Goal: Task Accomplishment & Management: Complete application form

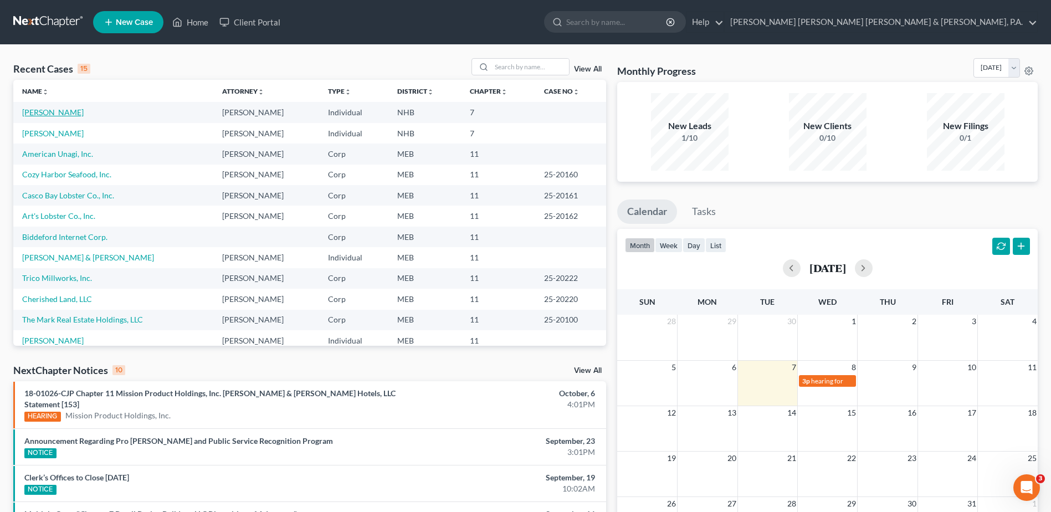
click at [38, 109] on link "[PERSON_NAME]" at bounding box center [52, 111] width 61 height 9
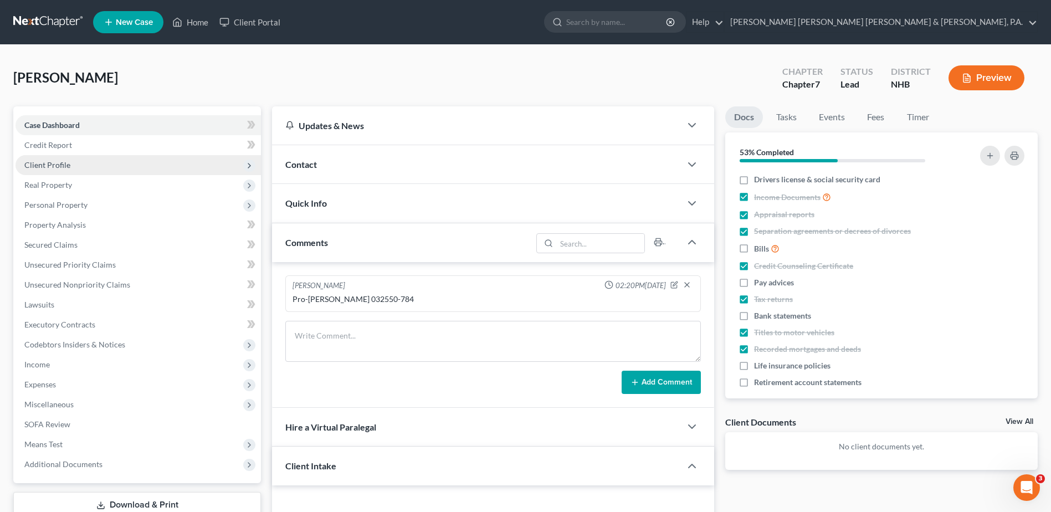
click at [102, 165] on span "Client Profile" at bounding box center [138, 165] width 245 height 20
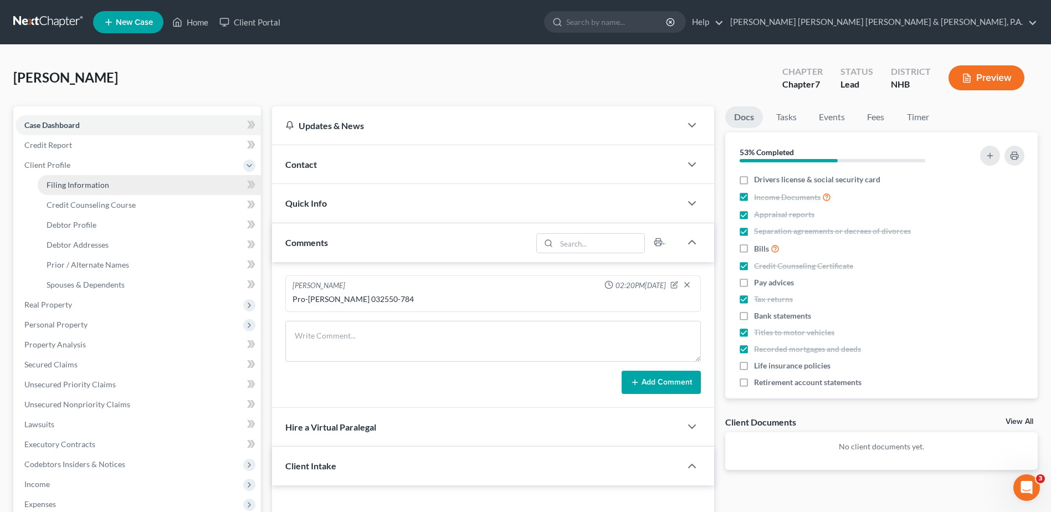
click at [118, 183] on link "Filing Information" at bounding box center [149, 185] width 223 height 20
select select "1"
select select "0"
select select "32"
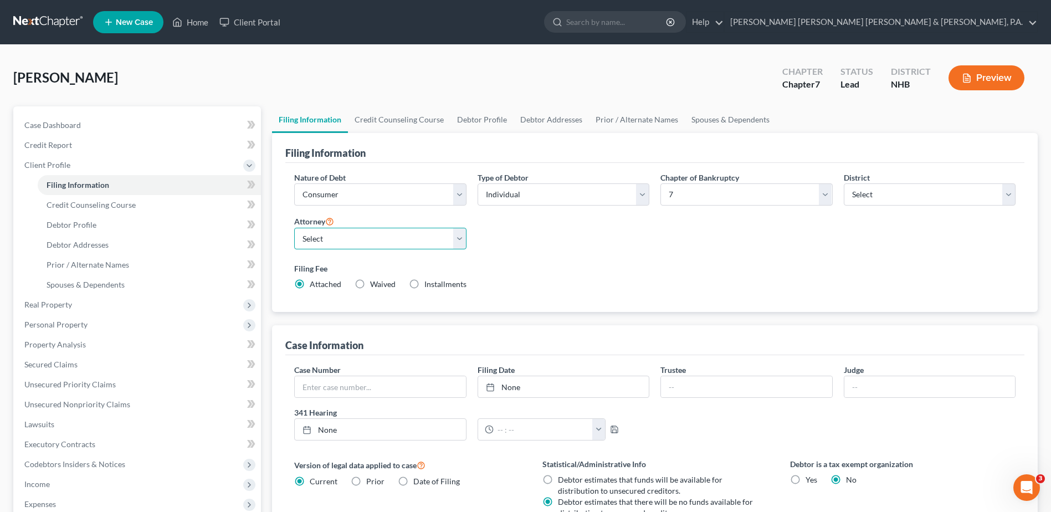
click at [461, 232] on select "Select [PERSON_NAME] - MAB [PERSON_NAME] - MEB [PERSON_NAME] - MEB" at bounding box center [380, 239] width 172 height 22
click at [461, 239] on select "Select [PERSON_NAME] - MAB [PERSON_NAME] - MEB [PERSON_NAME] - MEB" at bounding box center [380, 239] width 172 height 22
click at [1037, 19] on link "[PERSON_NAME] [PERSON_NAME] [PERSON_NAME] & [PERSON_NAME], P.A." at bounding box center [881, 22] width 312 height 20
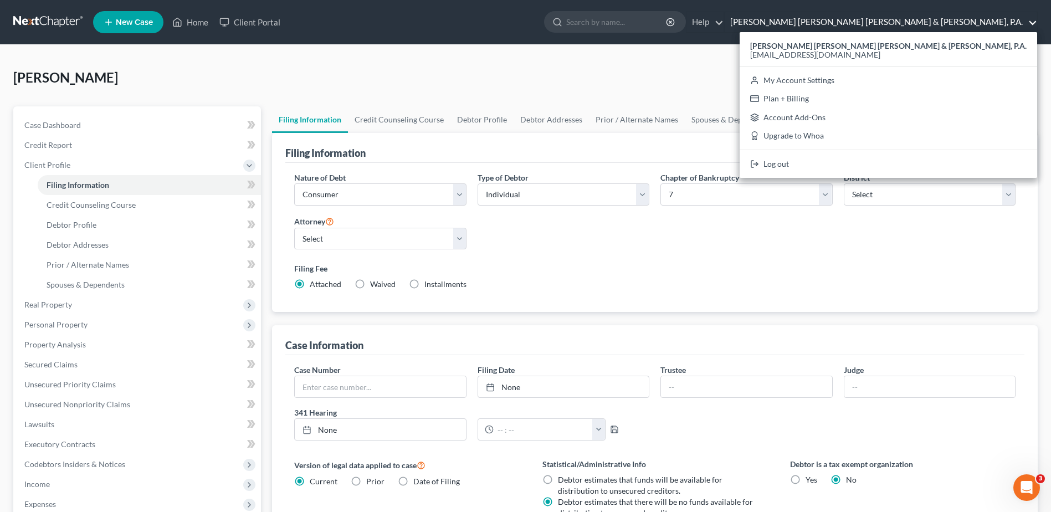
click at [774, 289] on div "Filing Fee Attached Waived Waived Installments Installments" at bounding box center [654, 276] width 721 height 27
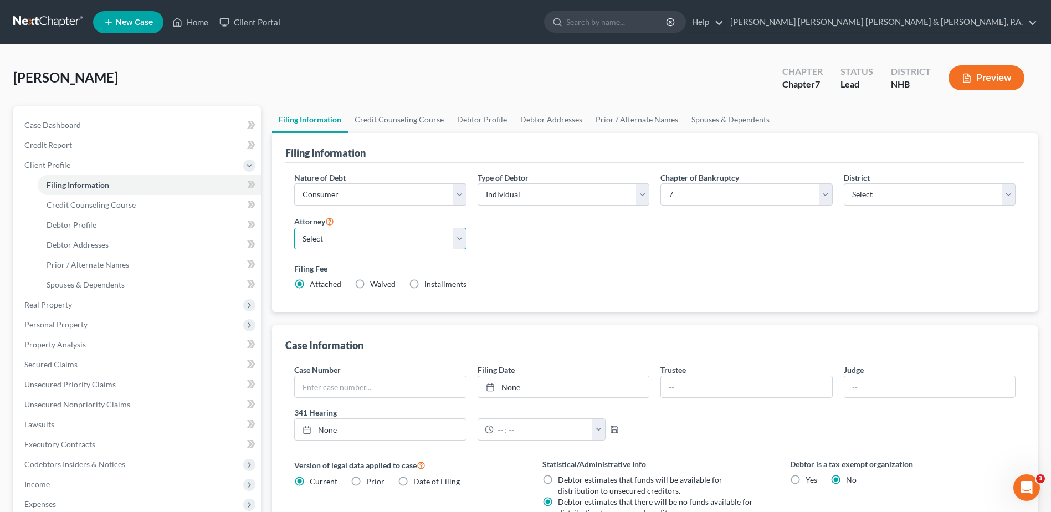
click at [458, 237] on select "Select [PERSON_NAME] - MAB [PERSON_NAME] - MEB [PERSON_NAME] - MEB" at bounding box center [380, 239] width 172 height 22
select select
click at [294, 228] on select "Select [PERSON_NAME] - MAB [PERSON_NAME] - MEB [PERSON_NAME] - MEB" at bounding box center [380, 239] width 172 height 22
click at [50, 19] on link at bounding box center [48, 22] width 71 height 20
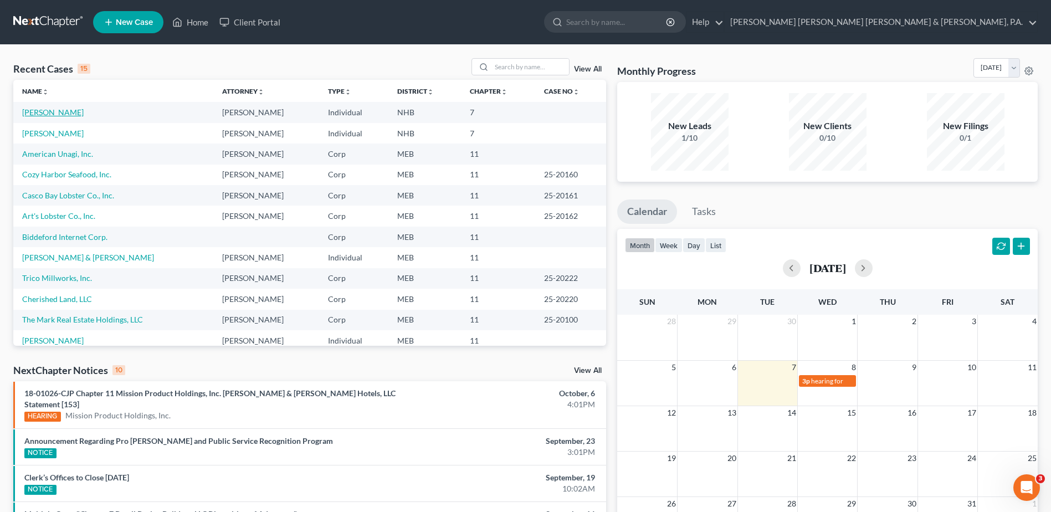
click at [49, 114] on link "[PERSON_NAME]" at bounding box center [52, 111] width 61 height 9
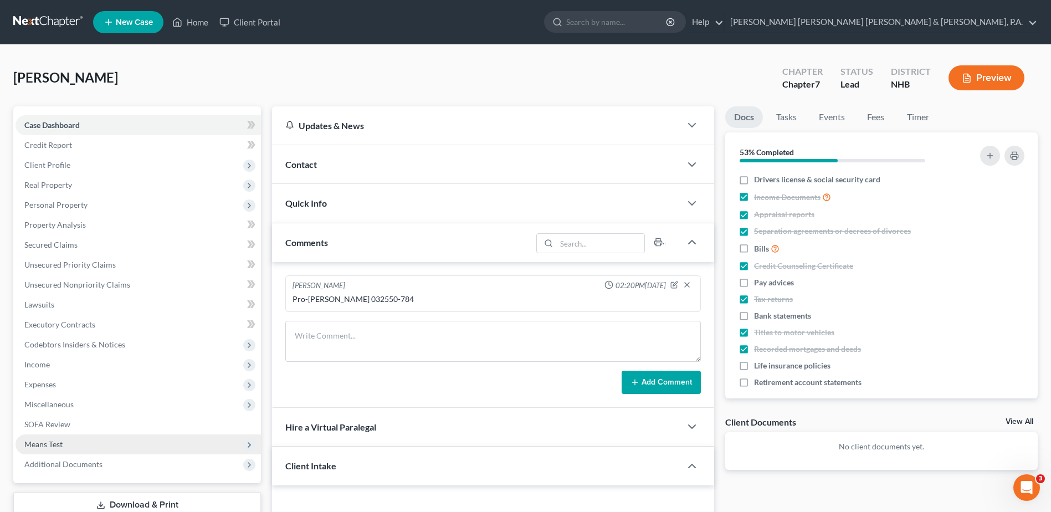
click at [247, 442] on icon at bounding box center [249, 444] width 9 height 9
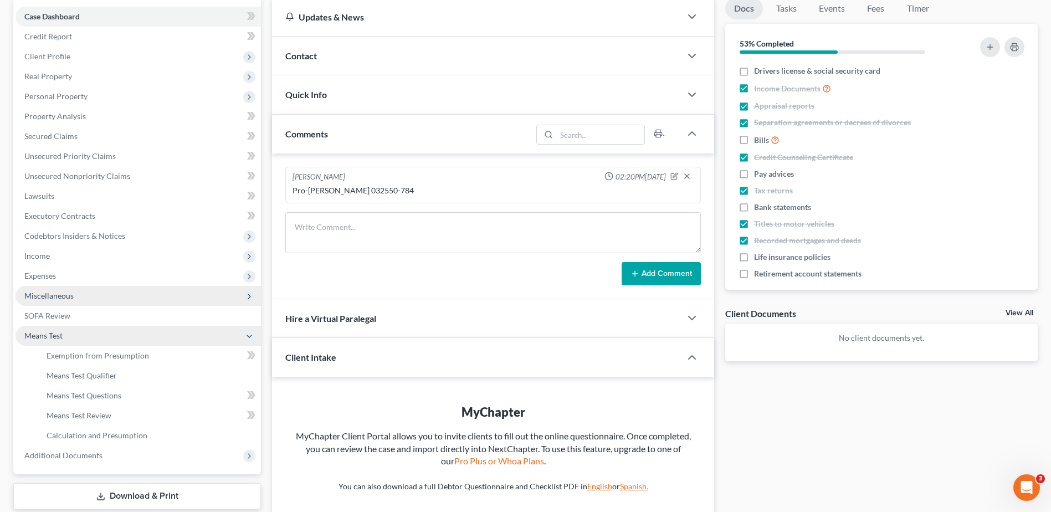
scroll to position [111, 0]
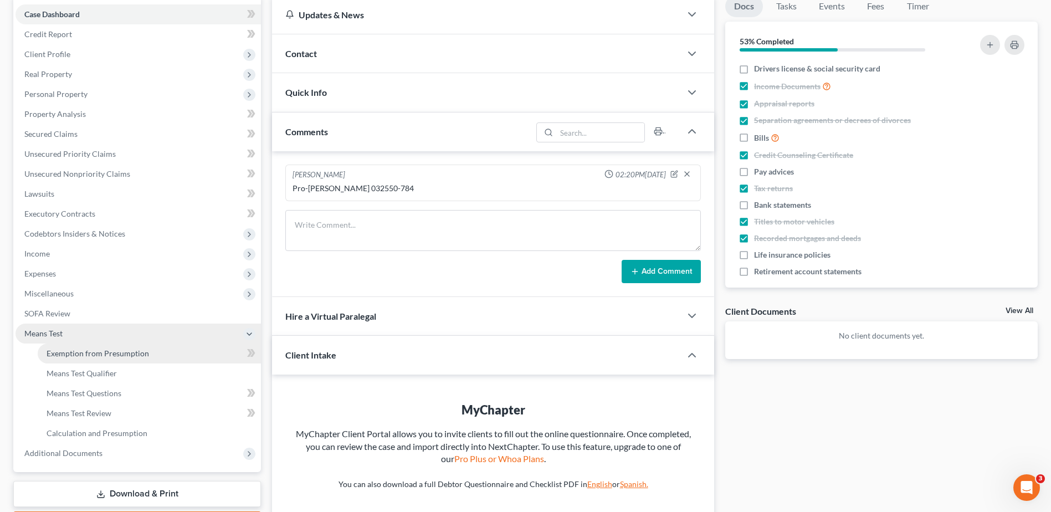
click at [134, 355] on span "Exemption from Presumption" at bounding box center [98, 352] width 102 height 9
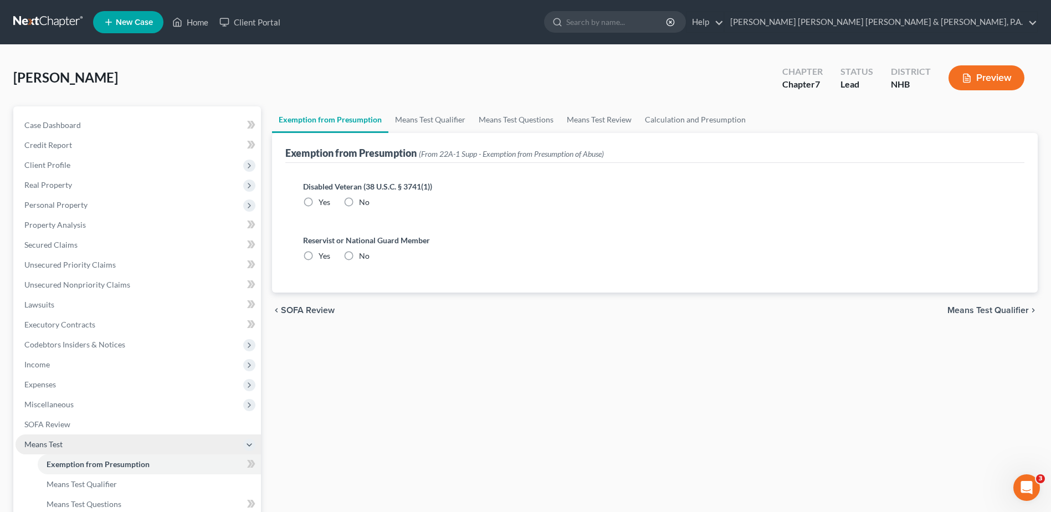
click at [359, 199] on label "No" at bounding box center [364, 202] width 11 height 11
click at [363, 199] on input "No" at bounding box center [366, 200] width 7 height 7
radio input "true"
click at [359, 255] on label "No" at bounding box center [364, 255] width 11 height 11
click at [363, 255] on input "No" at bounding box center [366, 253] width 7 height 7
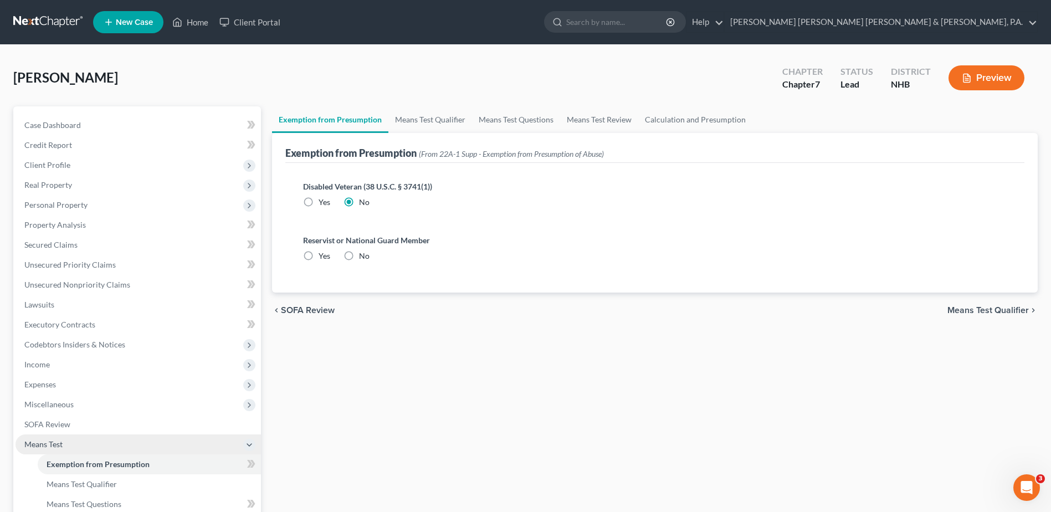
radio input "true"
click at [991, 306] on span "Means Test Qualifier" at bounding box center [987, 310] width 81 height 9
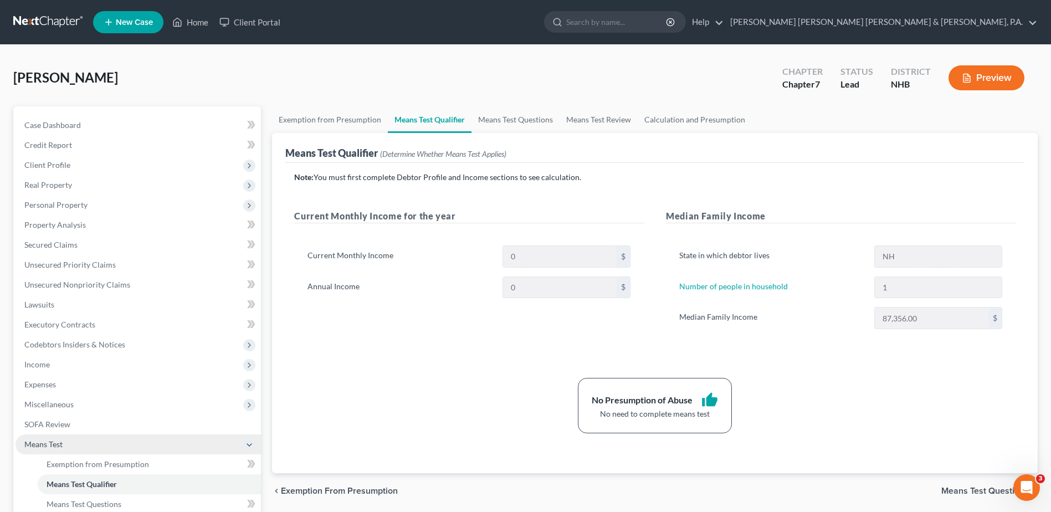
click at [906, 394] on div "No Presumption of Abuse thumb_up No need to complete means test" at bounding box center [655, 405] width 732 height 55
click at [970, 486] on span "Means Test Questions" at bounding box center [985, 490] width 88 height 9
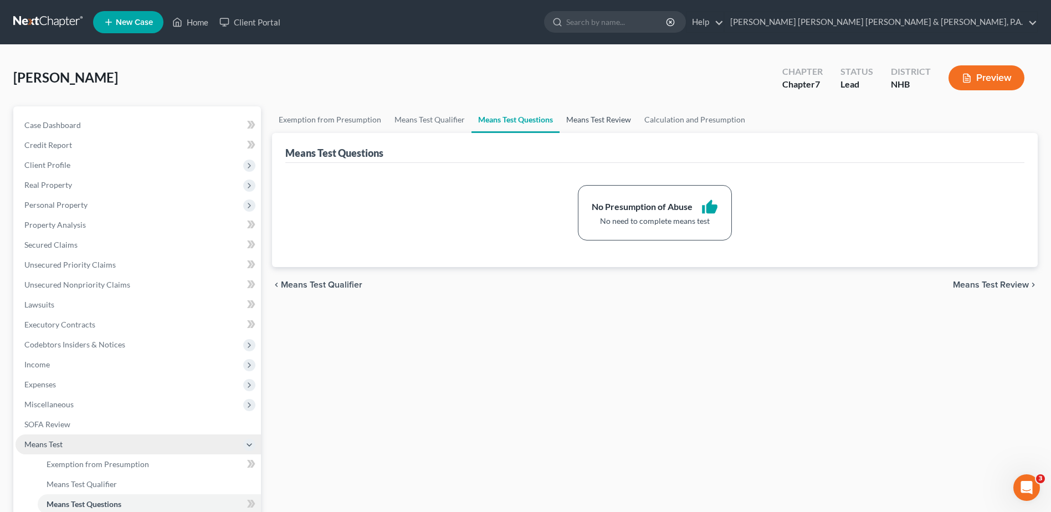
click at [603, 115] on link "Means Test Review" at bounding box center [599, 119] width 78 height 27
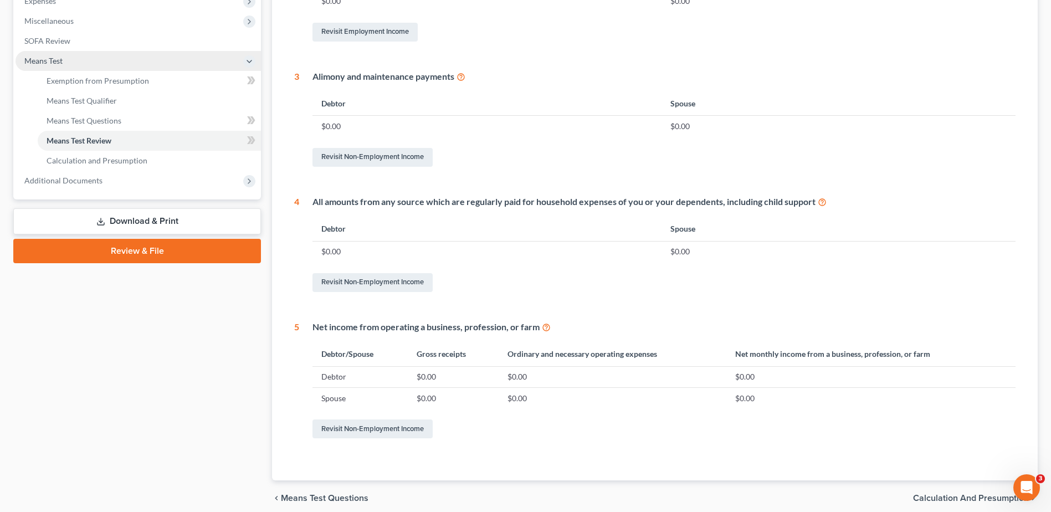
scroll to position [429, 0]
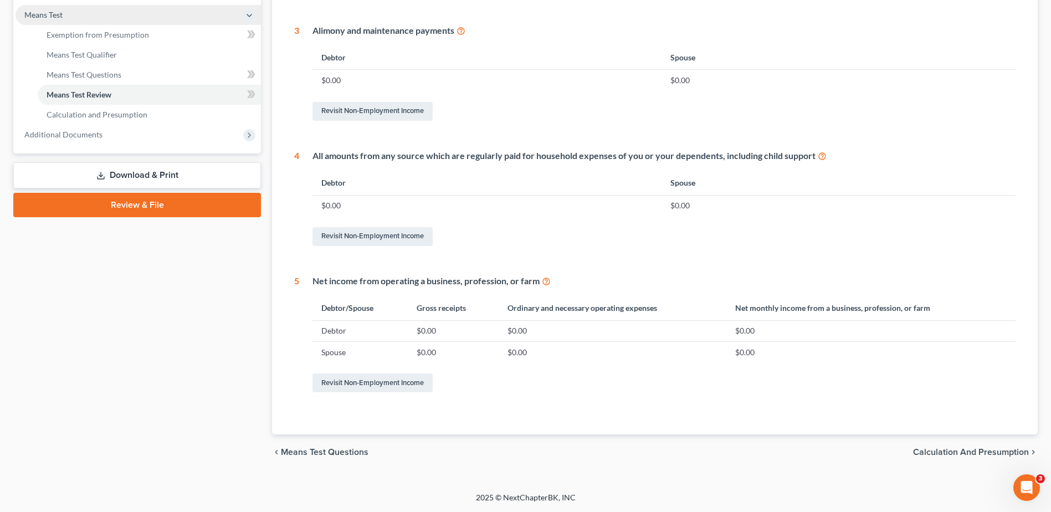
click at [946, 455] on span "Calculation and Presumption" at bounding box center [971, 452] width 116 height 9
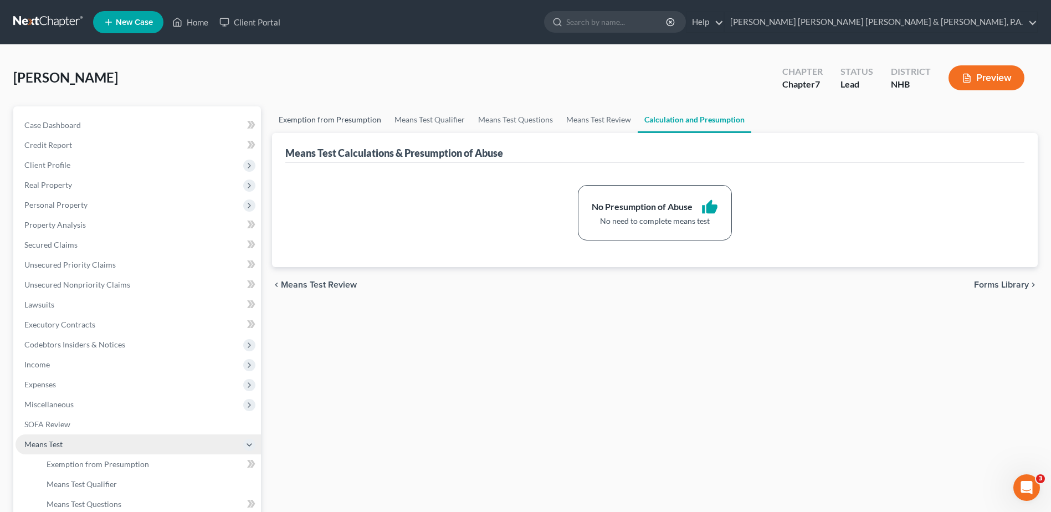
click at [304, 122] on link "Exemption from Presumption" at bounding box center [330, 119] width 116 height 27
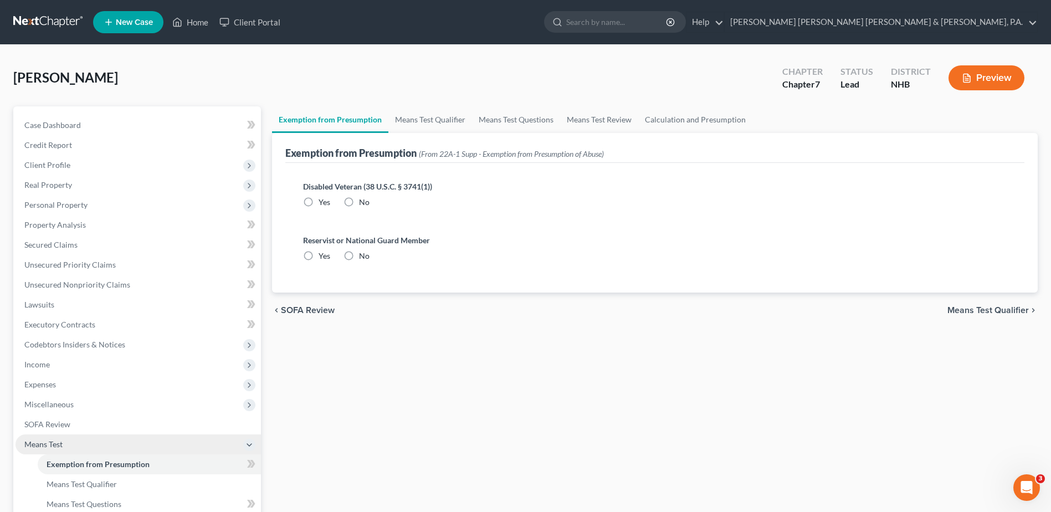
radio input "true"
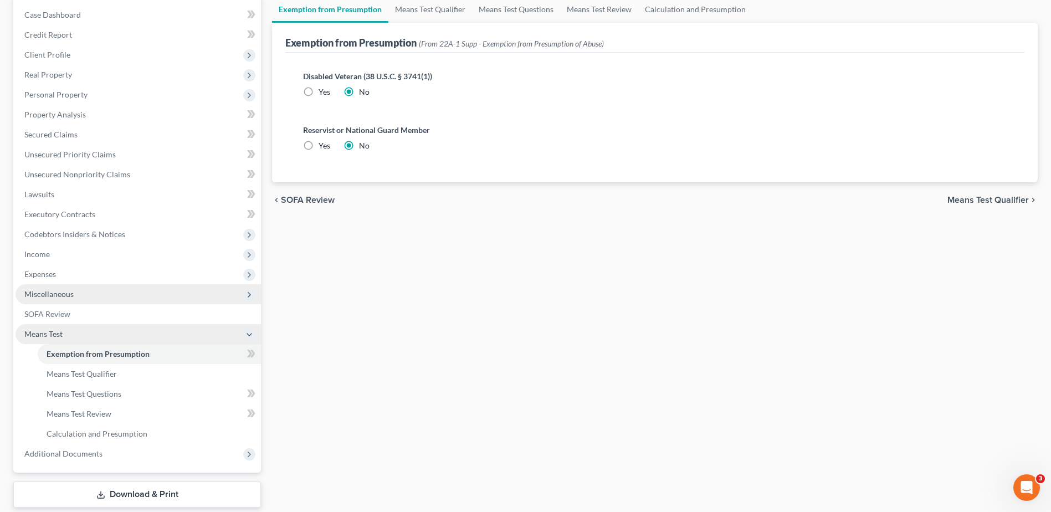
scroll to position [111, 0]
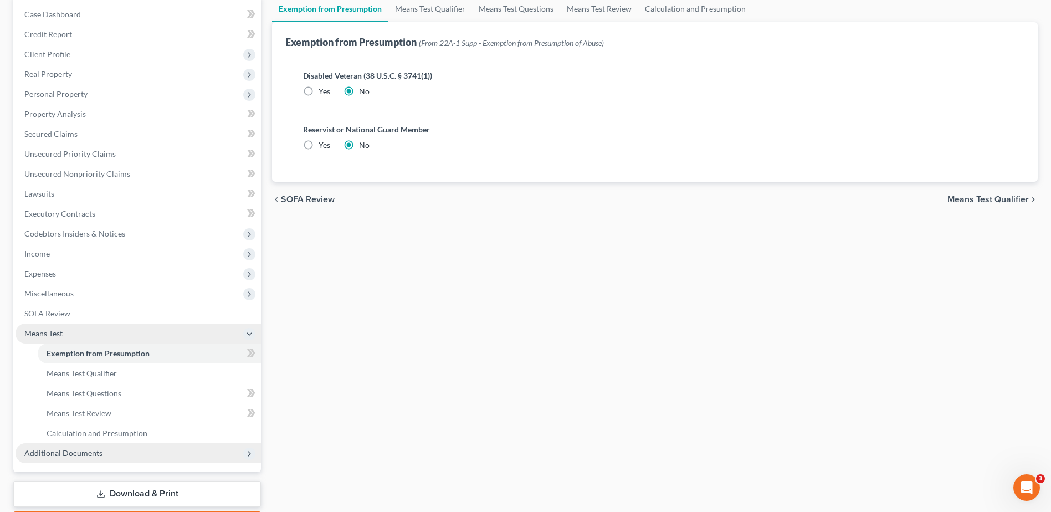
click at [248, 455] on icon at bounding box center [249, 453] width 9 height 9
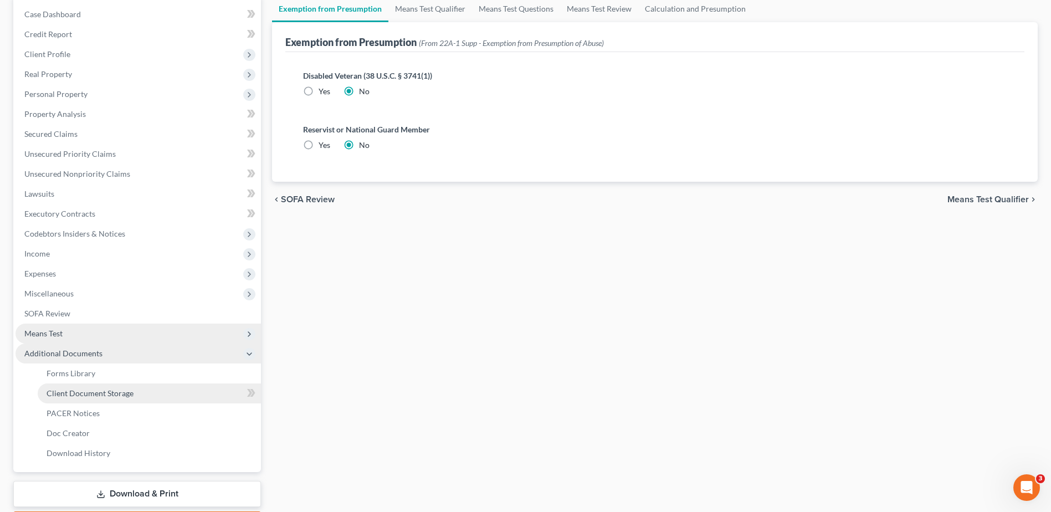
click at [114, 395] on span "Client Document Storage" at bounding box center [90, 392] width 87 height 9
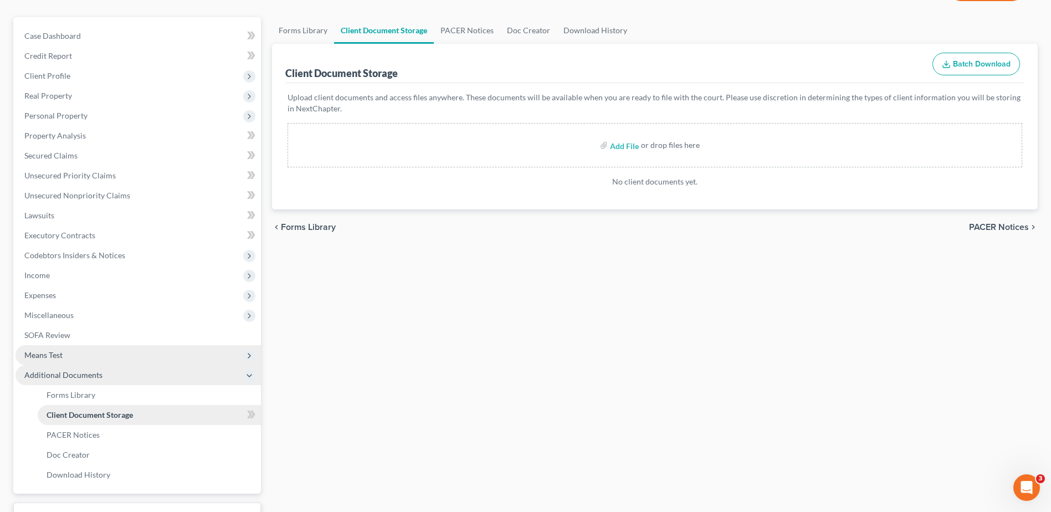
scroll to position [177, 0]
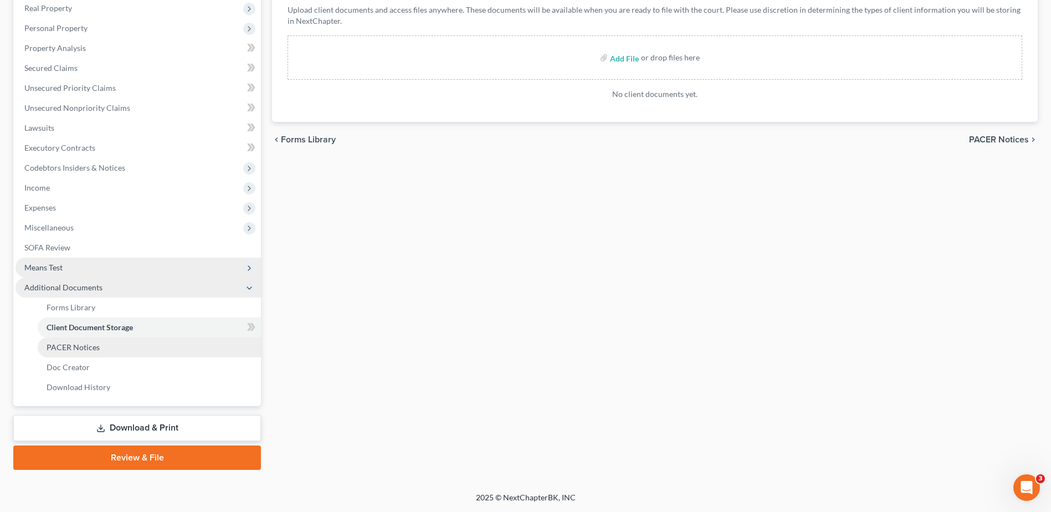
click at [84, 348] on span "PACER Notices" at bounding box center [73, 346] width 53 height 9
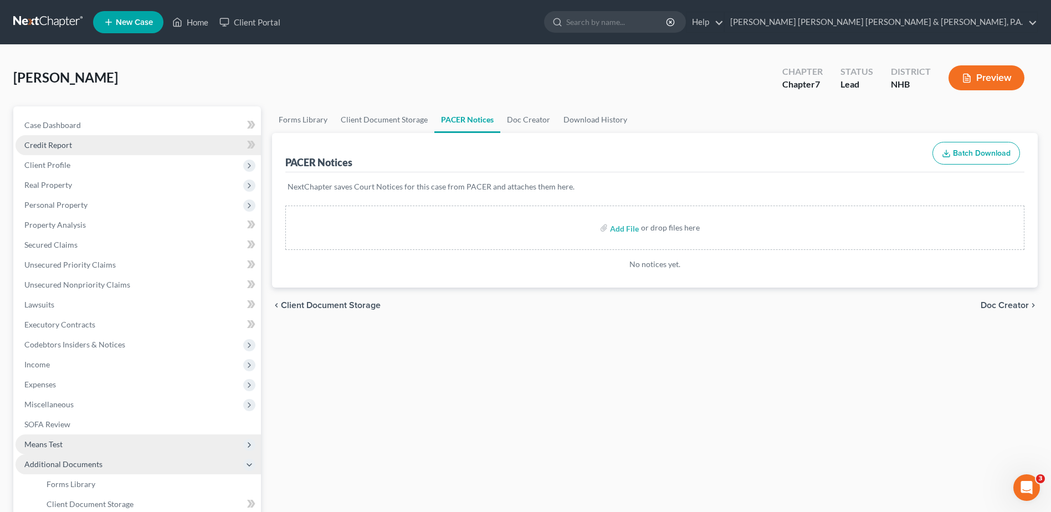
click at [72, 143] on link "Credit Report" at bounding box center [138, 145] width 245 height 20
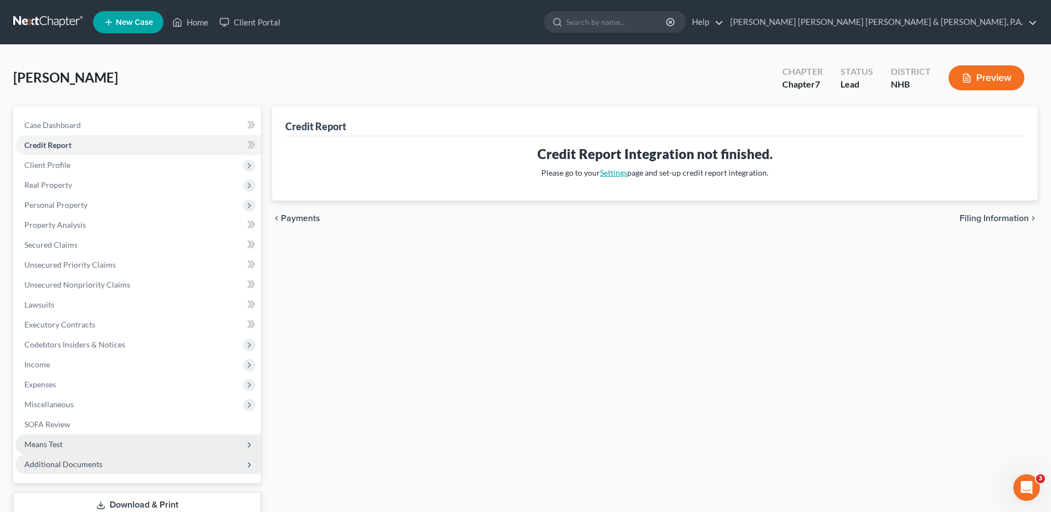
click at [610, 171] on link "Settings" at bounding box center [613, 172] width 27 height 9
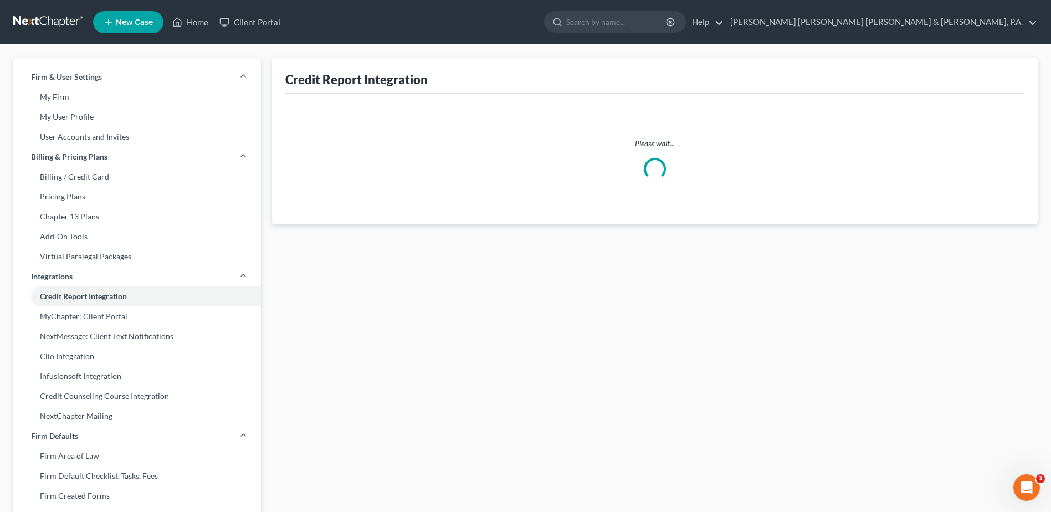
select select "20"
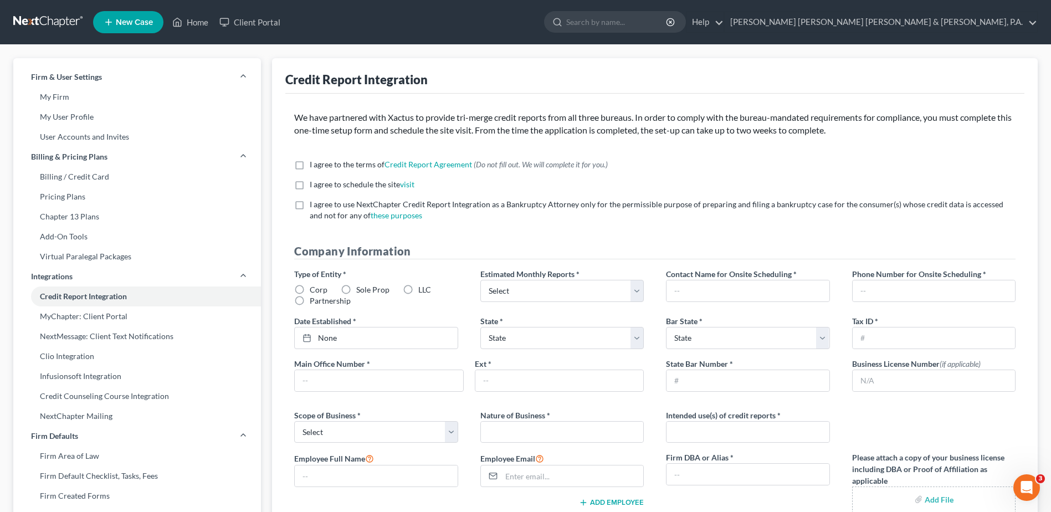
click at [131, 24] on span "New Case" at bounding box center [134, 22] width 37 height 8
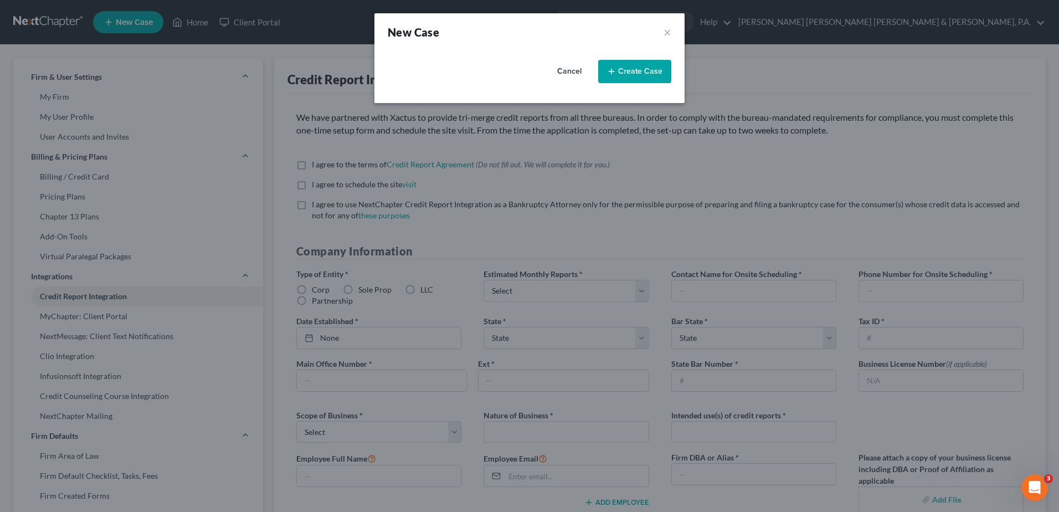
select select "37"
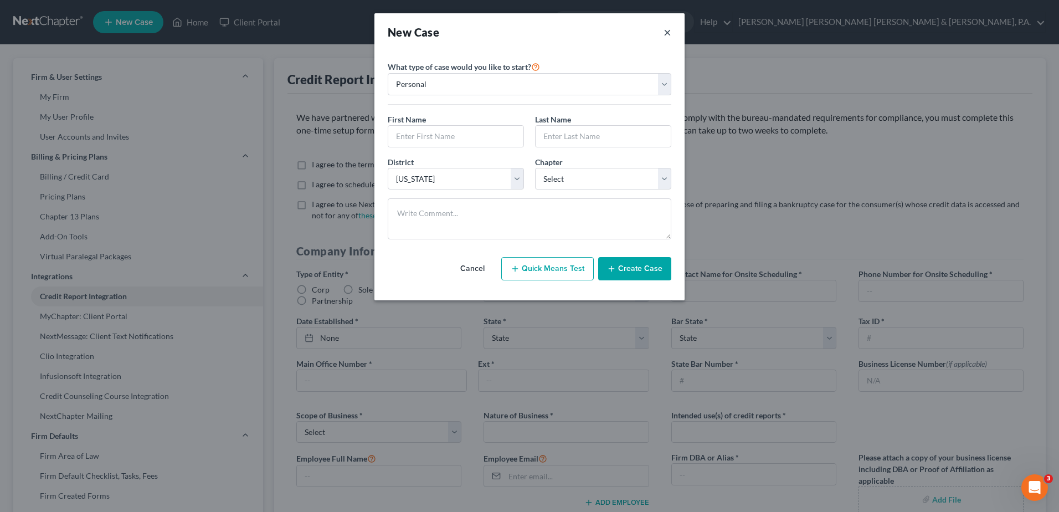
click at [667, 29] on button "×" at bounding box center [668, 32] width 8 height 16
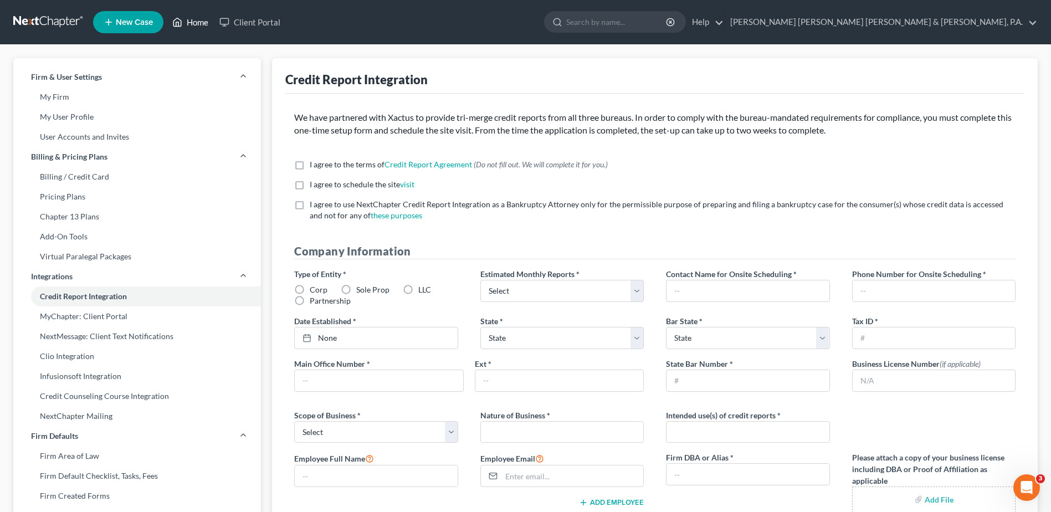
click at [198, 22] on link "Home" at bounding box center [190, 22] width 47 height 20
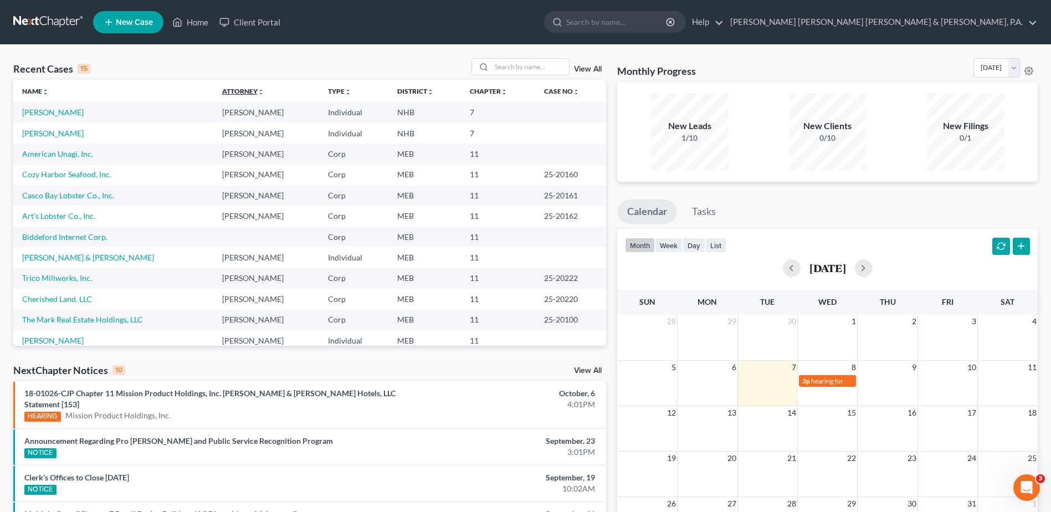
click at [258, 93] on icon "unfold_more" at bounding box center [261, 92] width 7 height 7
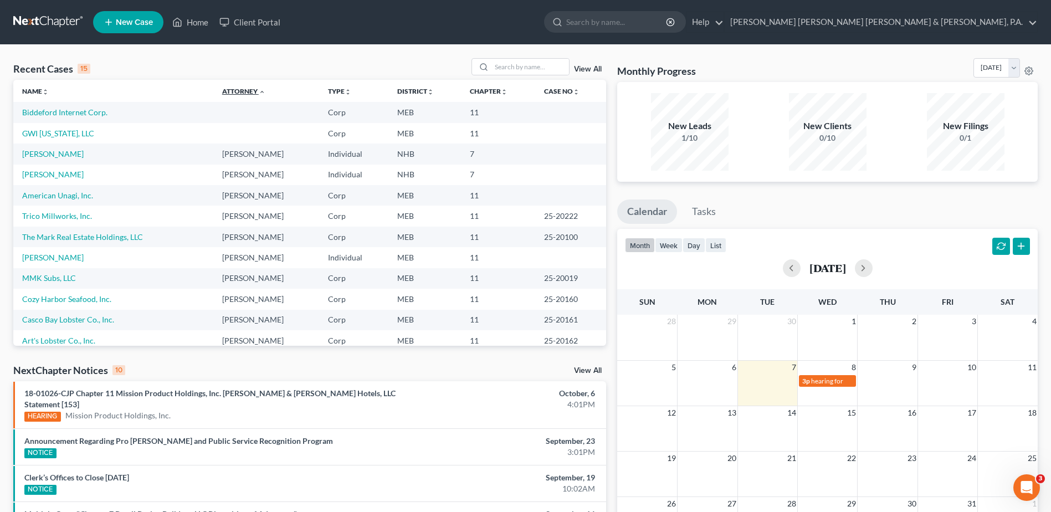
click at [259, 89] on icon "expand_less" at bounding box center [262, 92] width 7 height 7
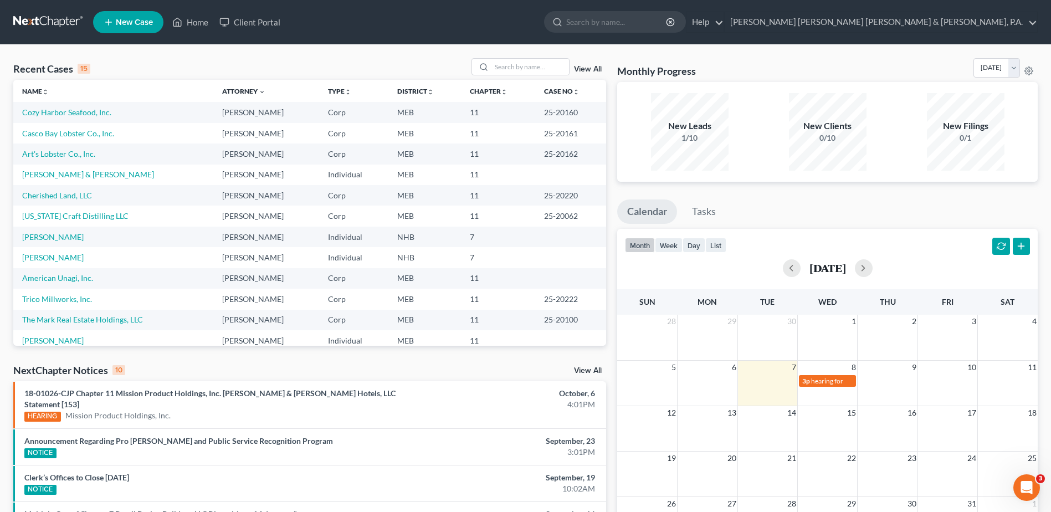
click at [55, 16] on link at bounding box center [48, 22] width 71 height 20
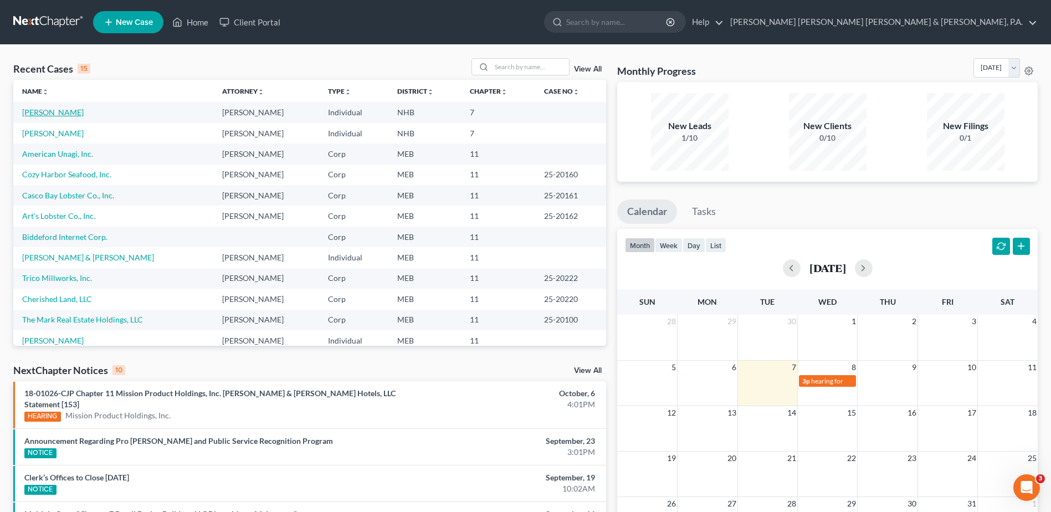
click at [47, 111] on link "[PERSON_NAME]" at bounding box center [52, 111] width 61 height 9
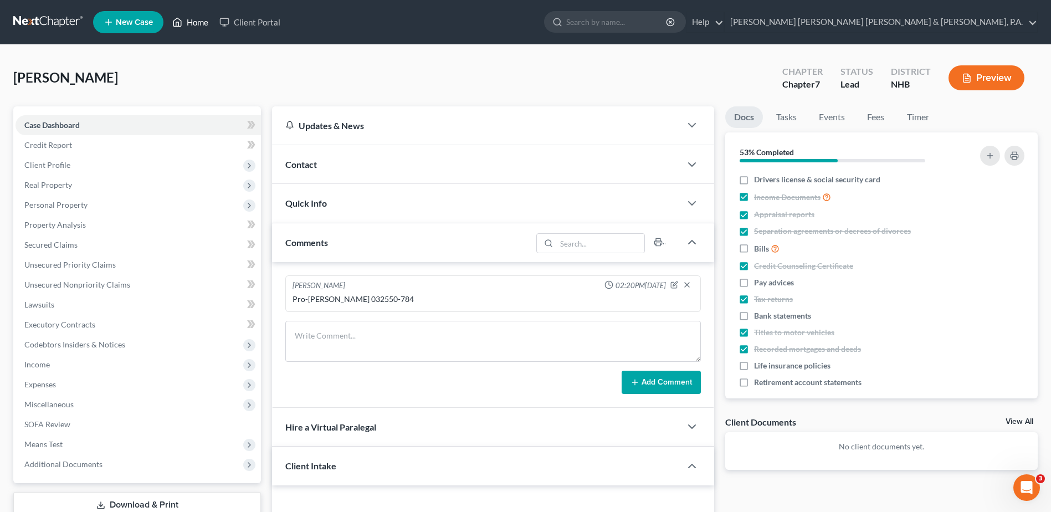
click at [196, 23] on link "Home" at bounding box center [190, 22] width 47 height 20
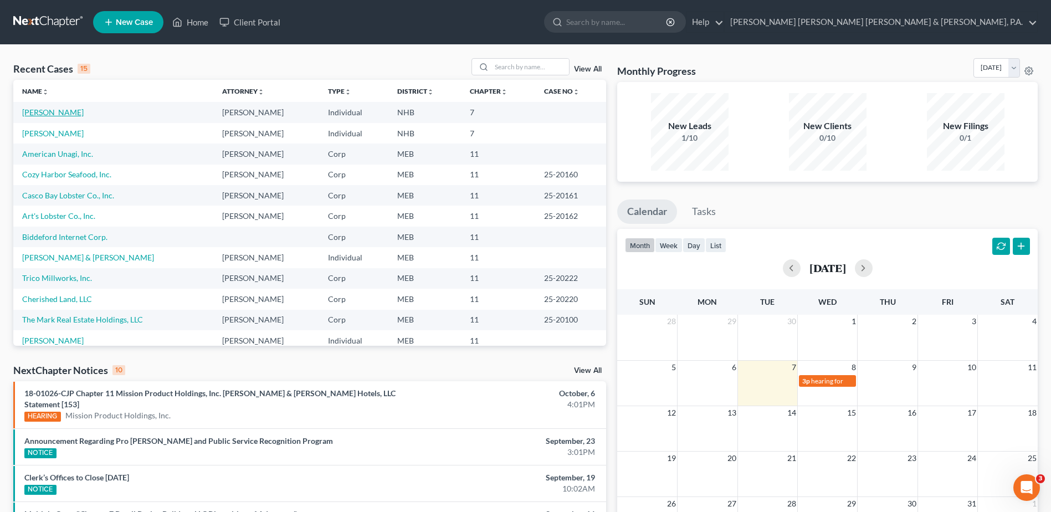
click at [40, 111] on link "[PERSON_NAME]" at bounding box center [52, 111] width 61 height 9
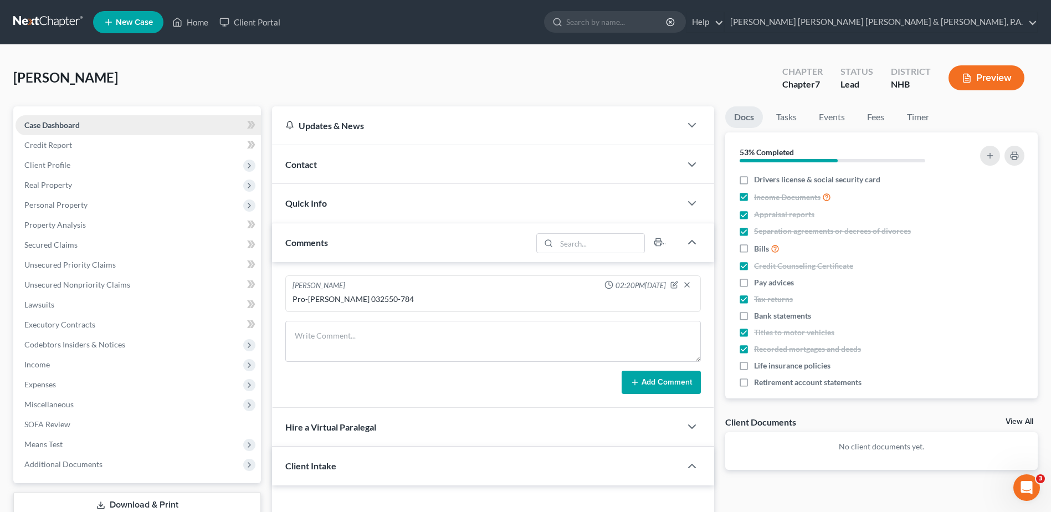
click at [71, 123] on span "Case Dashboard" at bounding box center [51, 124] width 55 height 9
click at [76, 205] on span "Personal Property" at bounding box center [55, 204] width 63 height 9
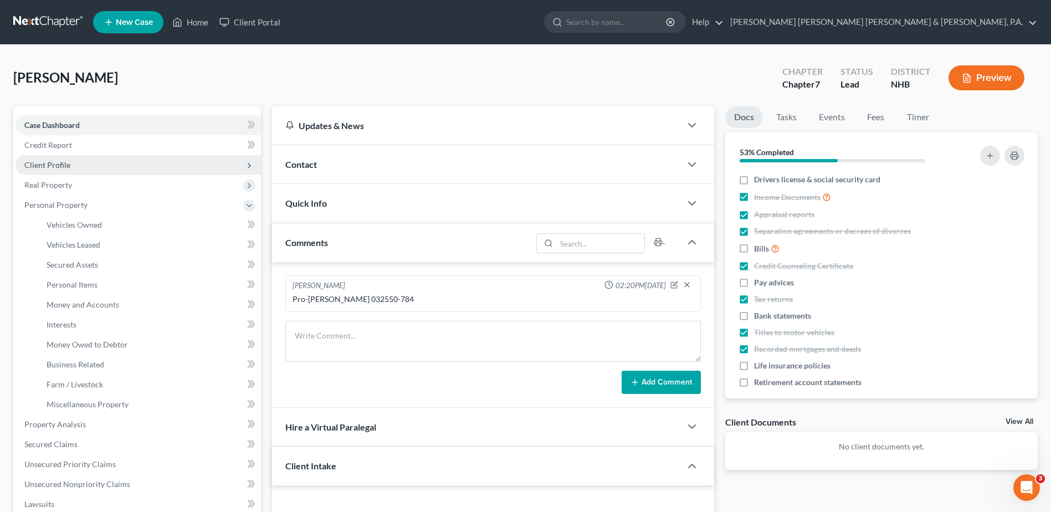
click at [72, 163] on span "Client Profile" at bounding box center [138, 165] width 245 height 20
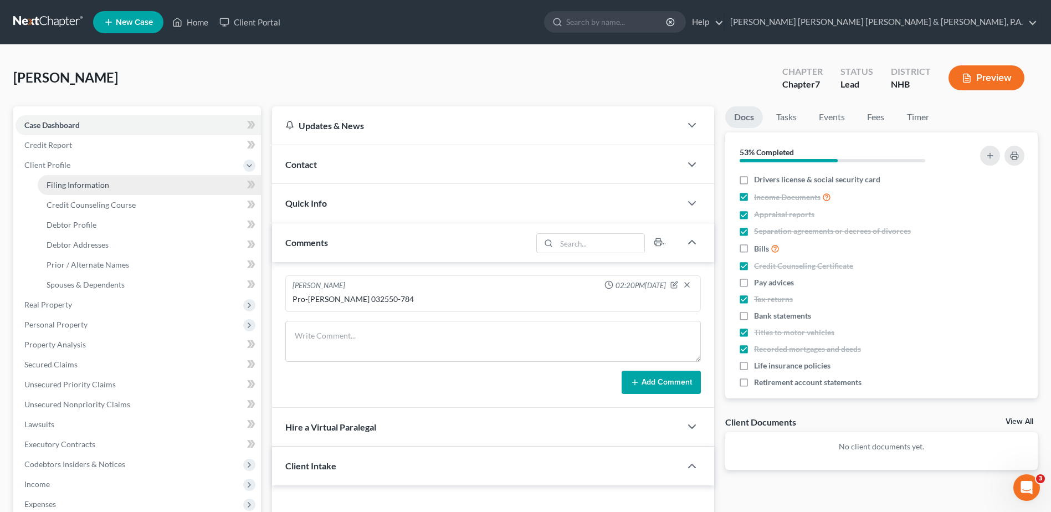
click at [74, 183] on span "Filing Information" at bounding box center [78, 184] width 63 height 9
select select "1"
select select "0"
select select "32"
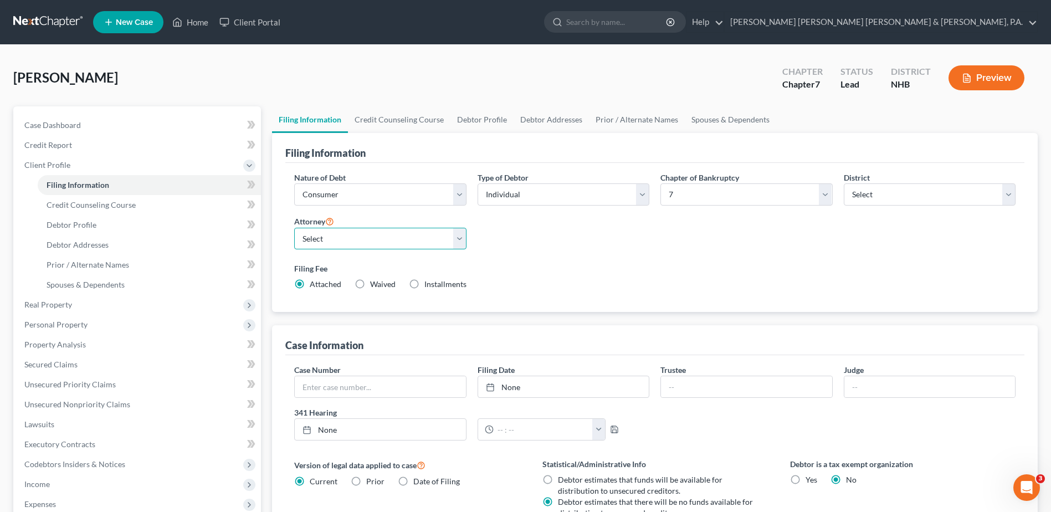
click at [458, 244] on select "Select [PERSON_NAME] - MAB [PERSON_NAME] - MEB [PERSON_NAME] - MEB" at bounding box center [380, 239] width 172 height 22
click at [616, 273] on label "Filing Fee" at bounding box center [654, 269] width 721 height 12
click at [466, 239] on div "Attorney Select [PERSON_NAME] - MAB [PERSON_NAME] - MEB [PERSON_NAME] - MEB" at bounding box center [380, 236] width 183 height 44
click at [463, 239] on select "Select [PERSON_NAME] - MAB [PERSON_NAME] - MEB [PERSON_NAME] - MEB" at bounding box center [380, 239] width 172 height 22
click at [463, 242] on select "Select [PERSON_NAME] - MAB [PERSON_NAME] - MEB [PERSON_NAME] - MEB" at bounding box center [380, 239] width 172 height 22
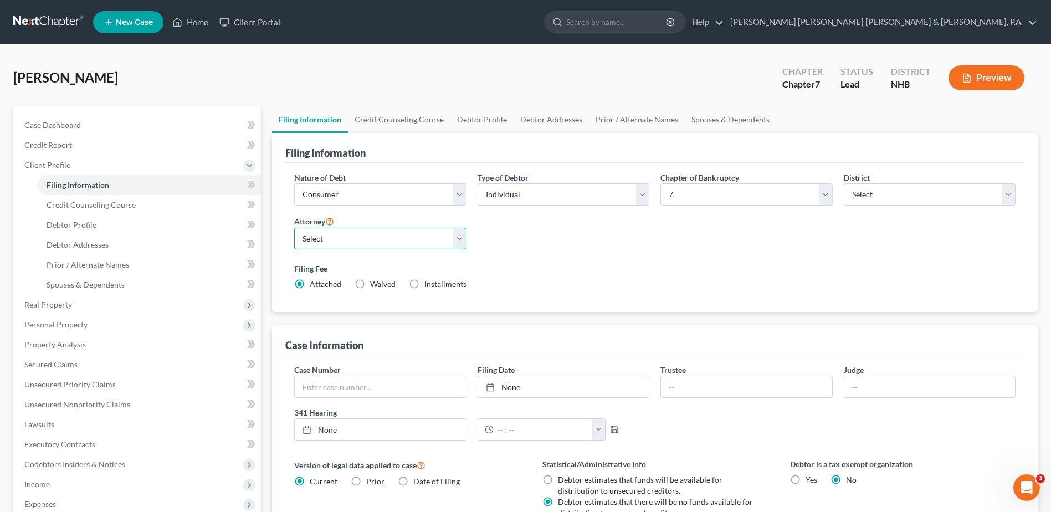
click at [461, 241] on select "Select [PERSON_NAME] - MAB [PERSON_NAME] - MEB [PERSON_NAME] - MEB" at bounding box center [380, 239] width 172 height 22
click at [724, 20] on link "Help" at bounding box center [704, 22] width 37 height 20
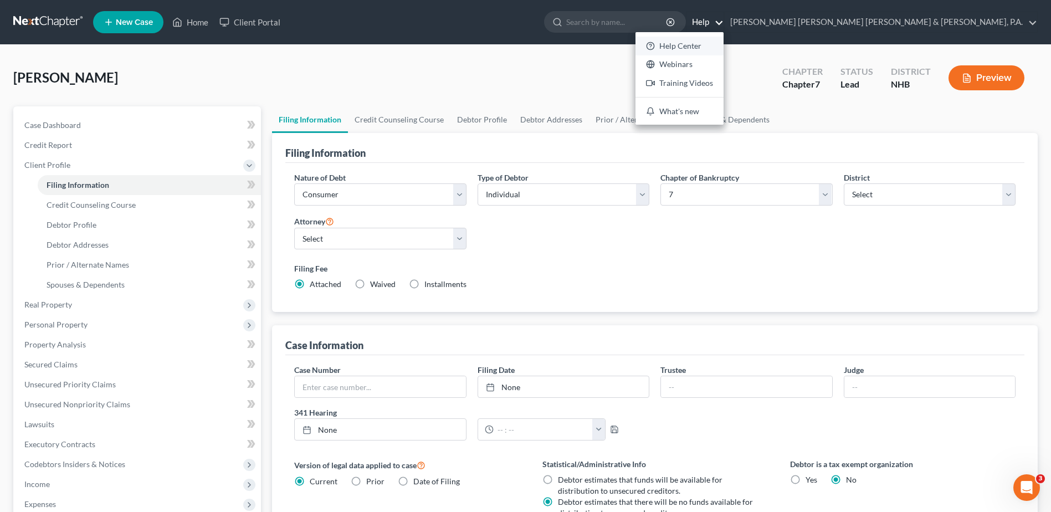
click at [724, 47] on link "Help Center" at bounding box center [679, 46] width 88 height 19
